Goal: Navigation & Orientation: Find specific page/section

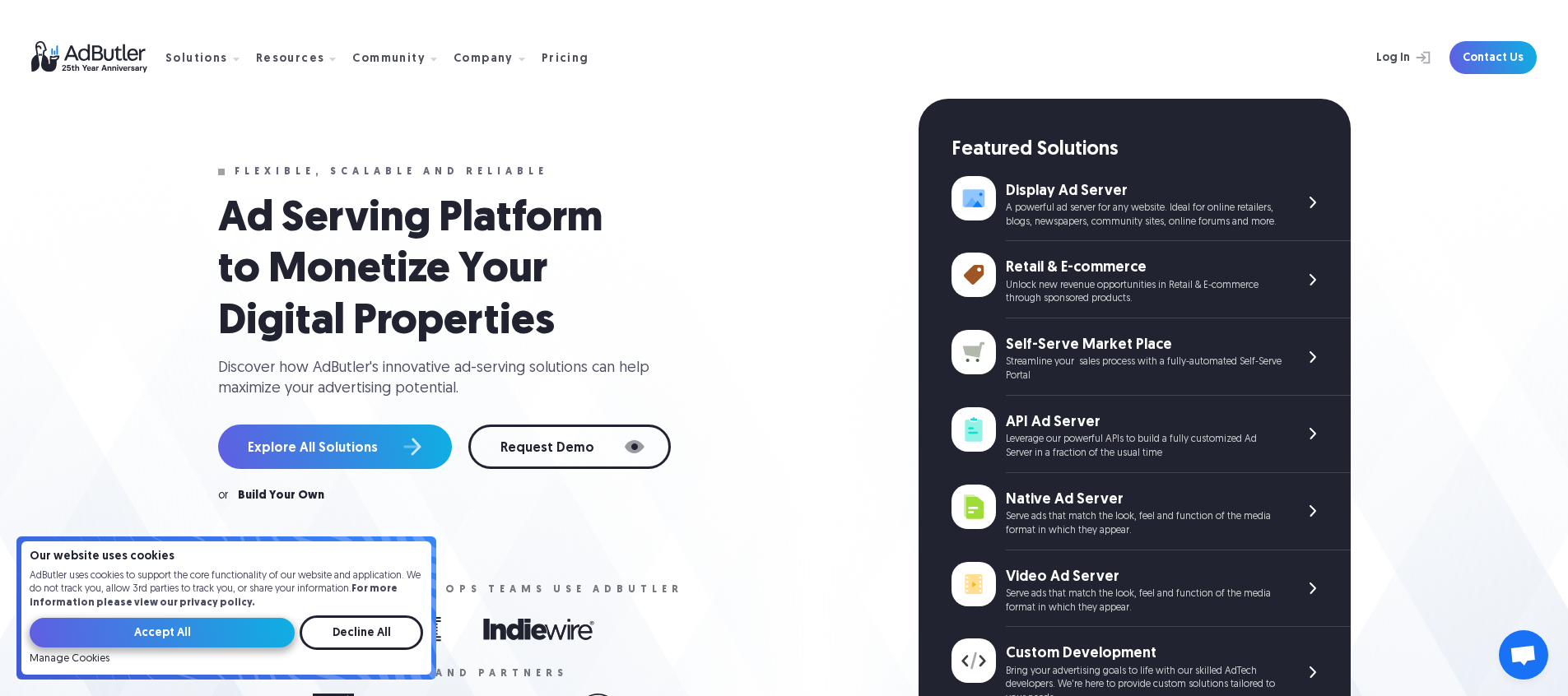
click at [195, 628] on input "Accept All" at bounding box center [162, 632] width 265 height 30
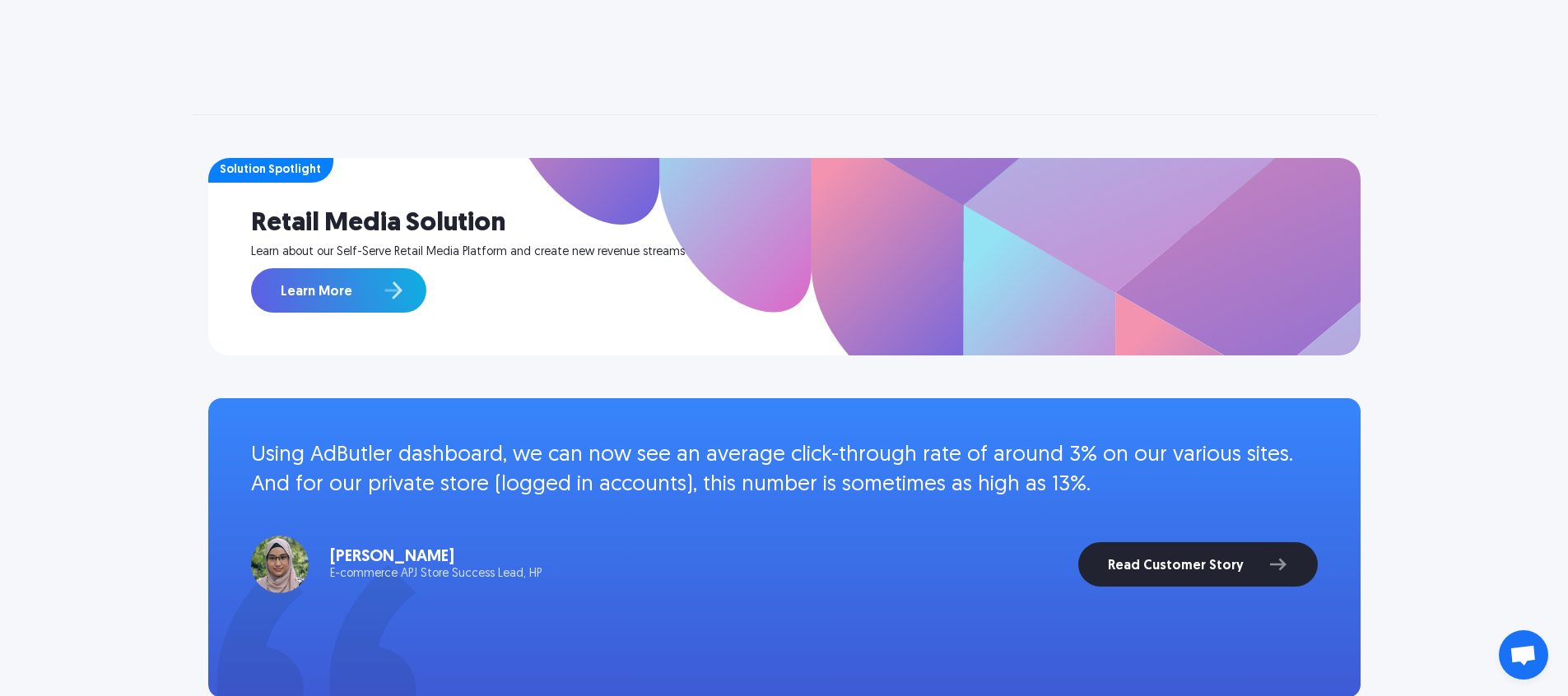
scroll to position [1488, 0]
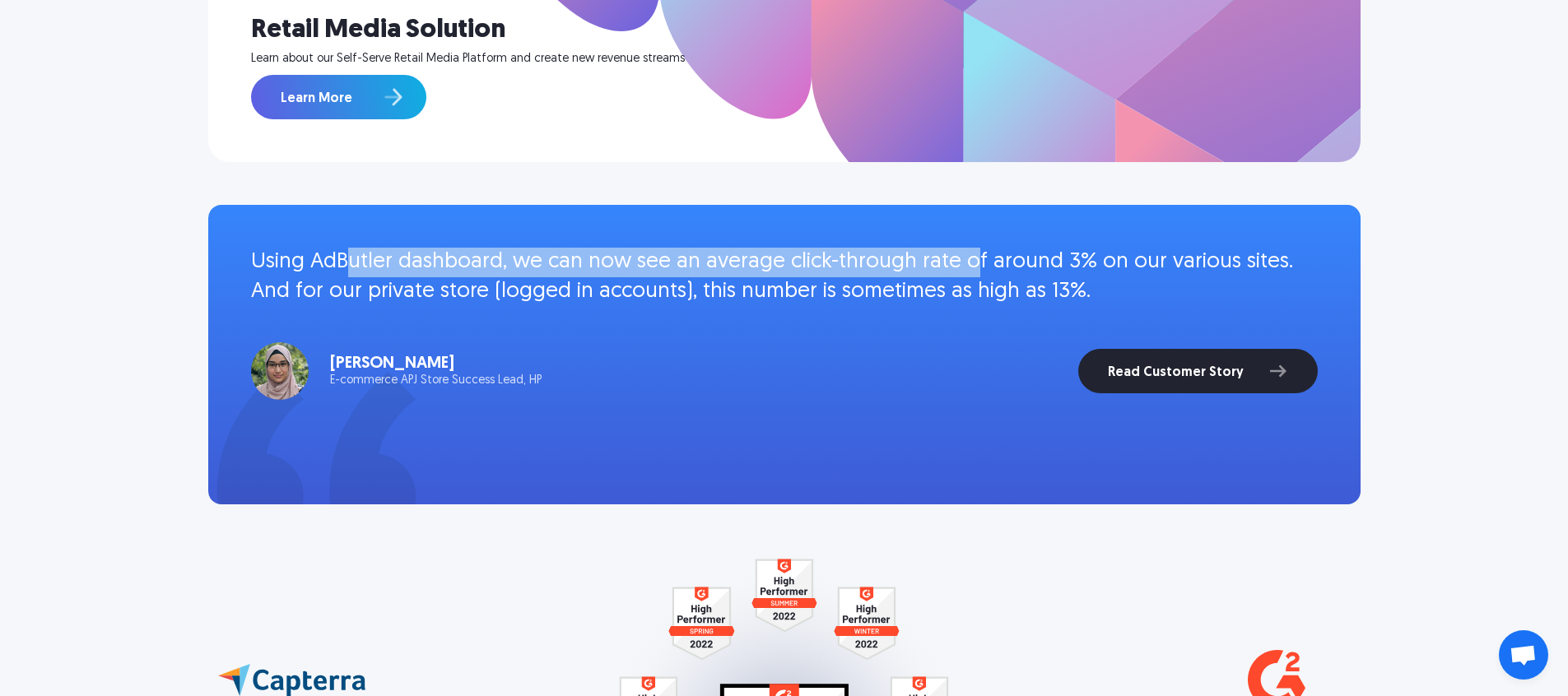
drag, startPoint x: 342, startPoint y: 257, endPoint x: 956, endPoint y: 270, distance: 614.1
click at [956, 270] on p "Using AdButler dashboard, we can now see an average click-through rate of aroun…" at bounding box center [784, 277] width 1067 height 60
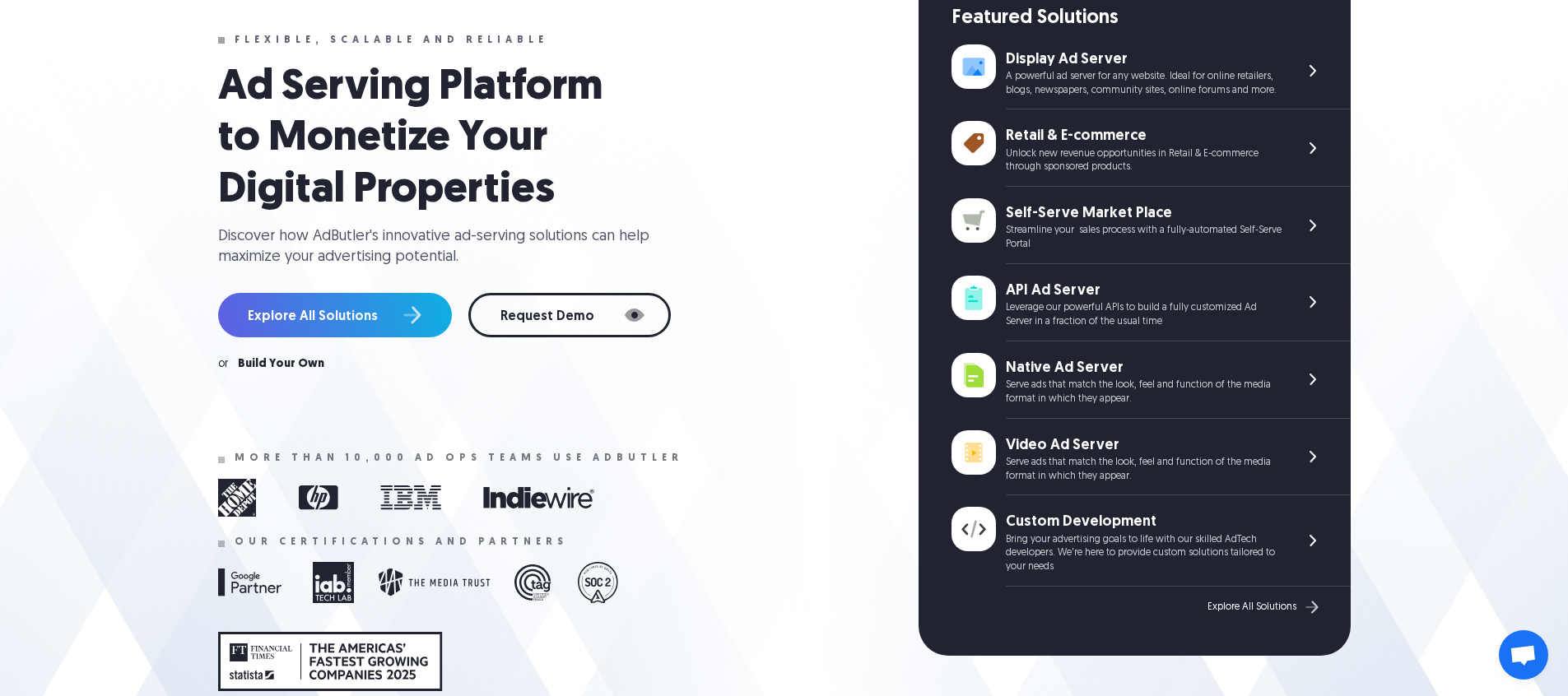
scroll to position [0, 0]
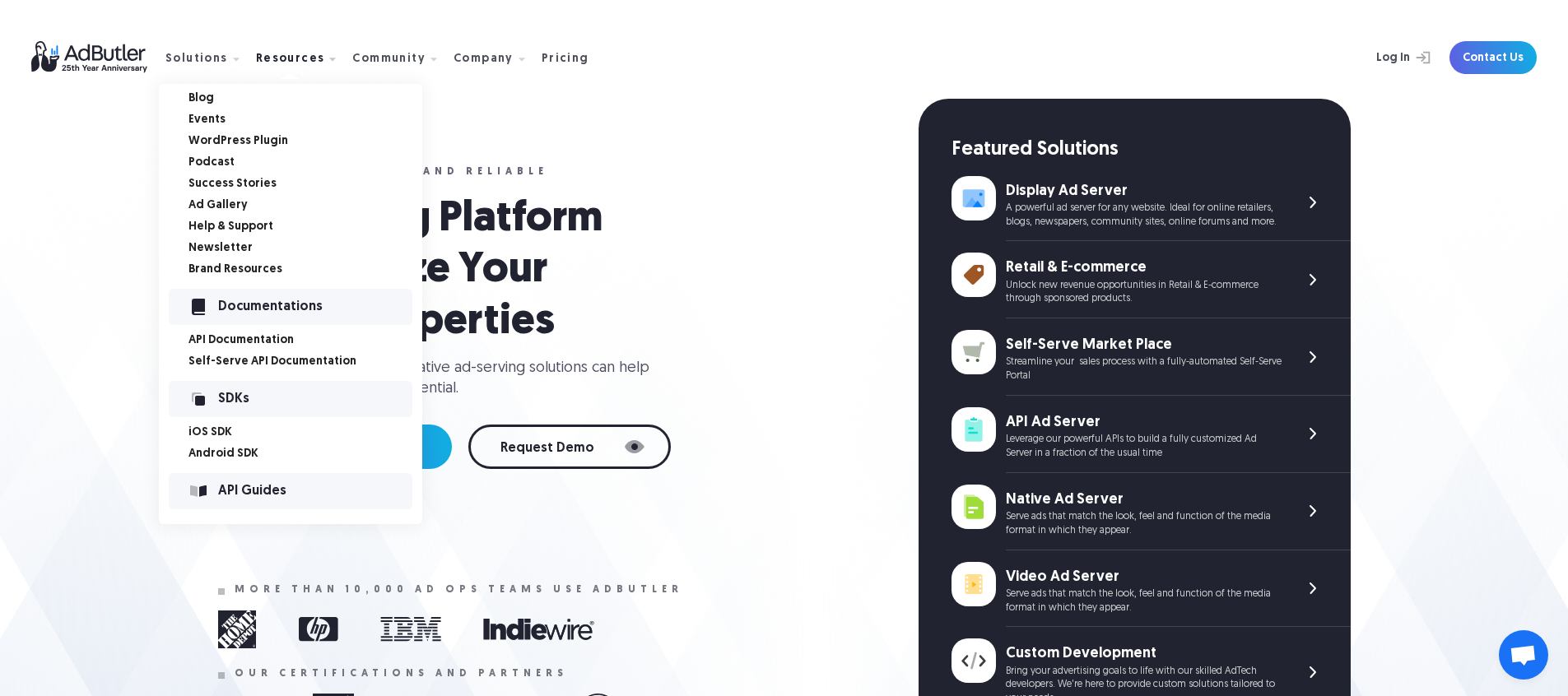
click at [219, 206] on link "Ad Gallery" at bounding box center [305, 205] width 234 height 11
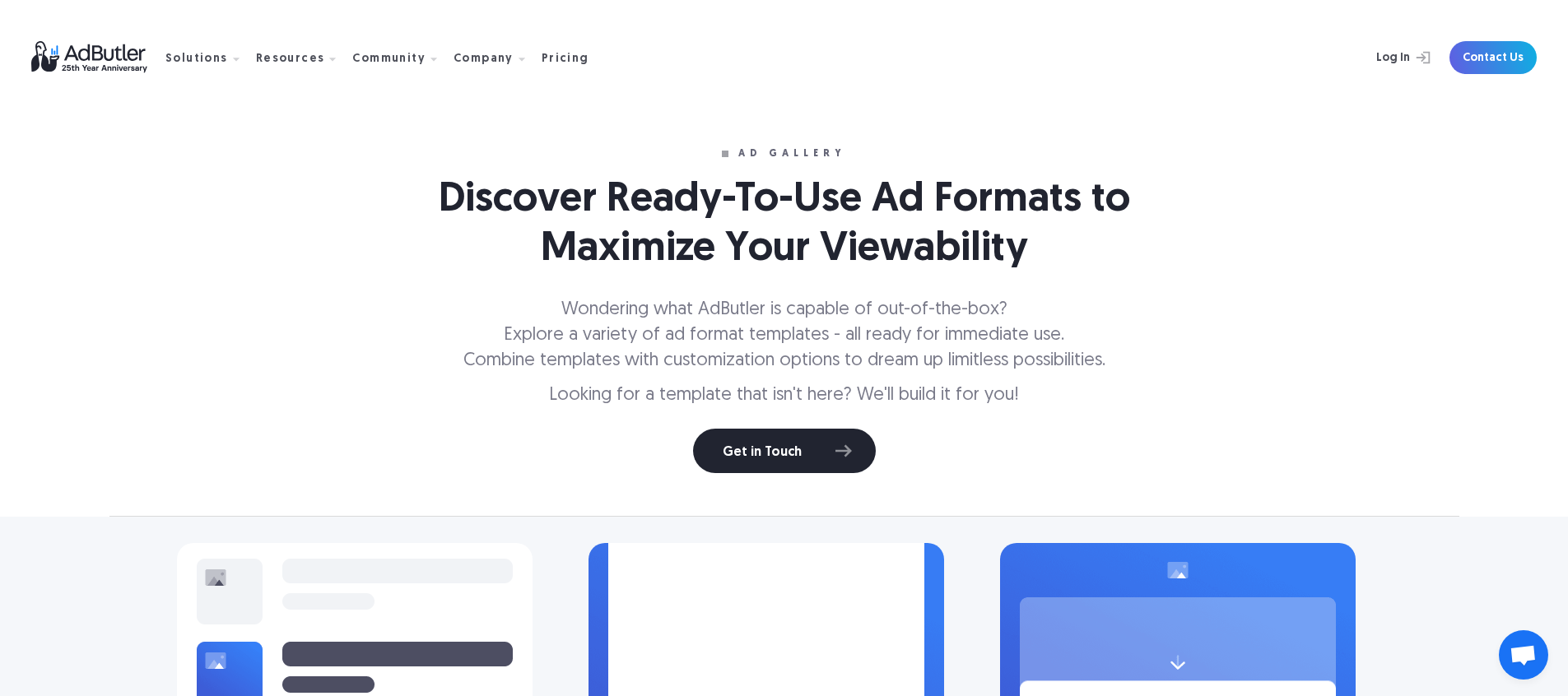
click at [68, 51] on img at bounding box center [98, 57] width 134 height 32
